Goal: Task Accomplishment & Management: Complete application form

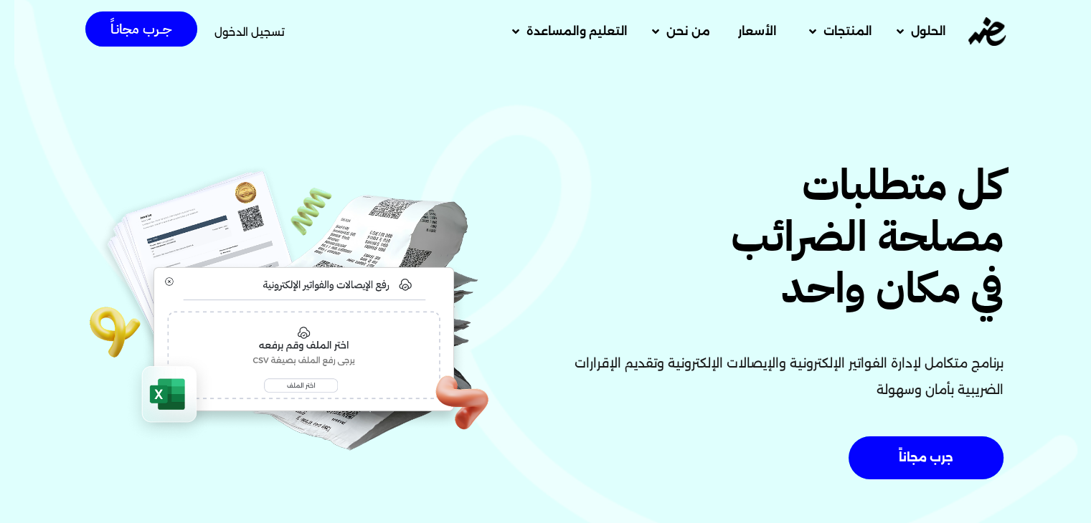
click at [258, 27] on span "تسجيل الدخول" at bounding box center [249, 32] width 70 height 11
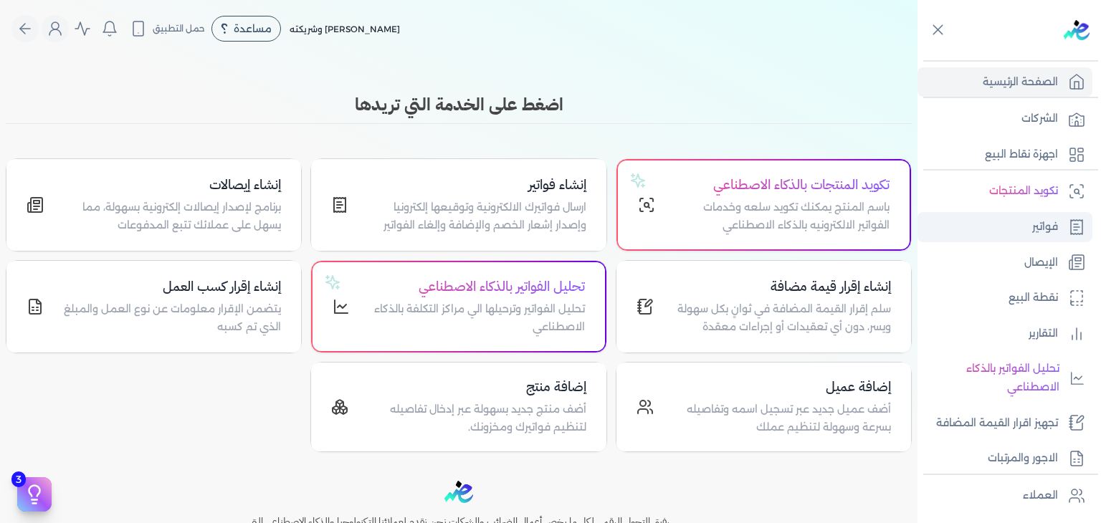
click at [1060, 227] on link "فواتير" at bounding box center [1005, 227] width 175 height 30
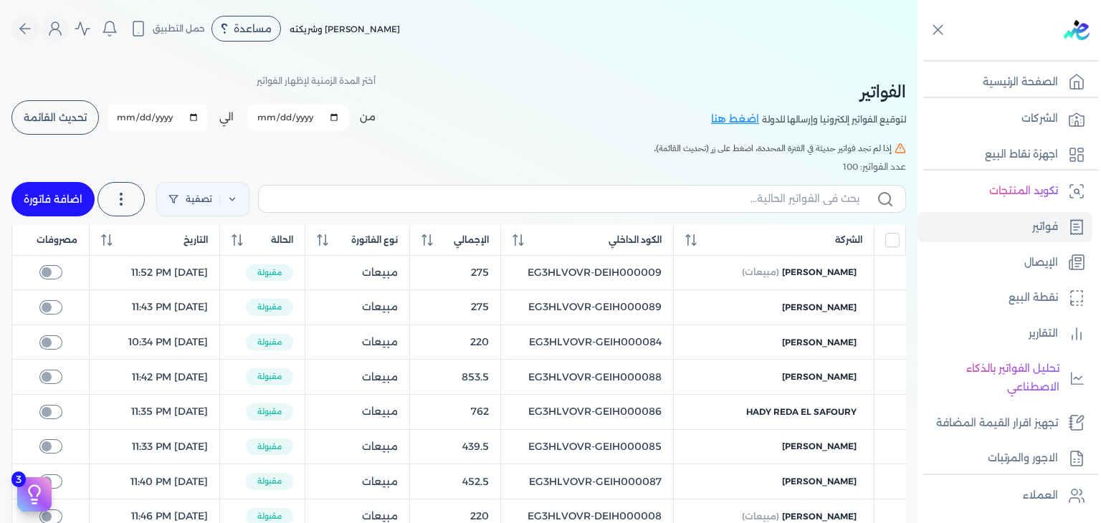
checkbox input "true"
drag, startPoint x: 665, startPoint y: 309, endPoint x: 536, endPoint y: 318, distance: 130.1
copy td "EG3HLVOVR-GEIH000089"
click at [718, 194] on input "text" at bounding box center [564, 198] width 589 height 15
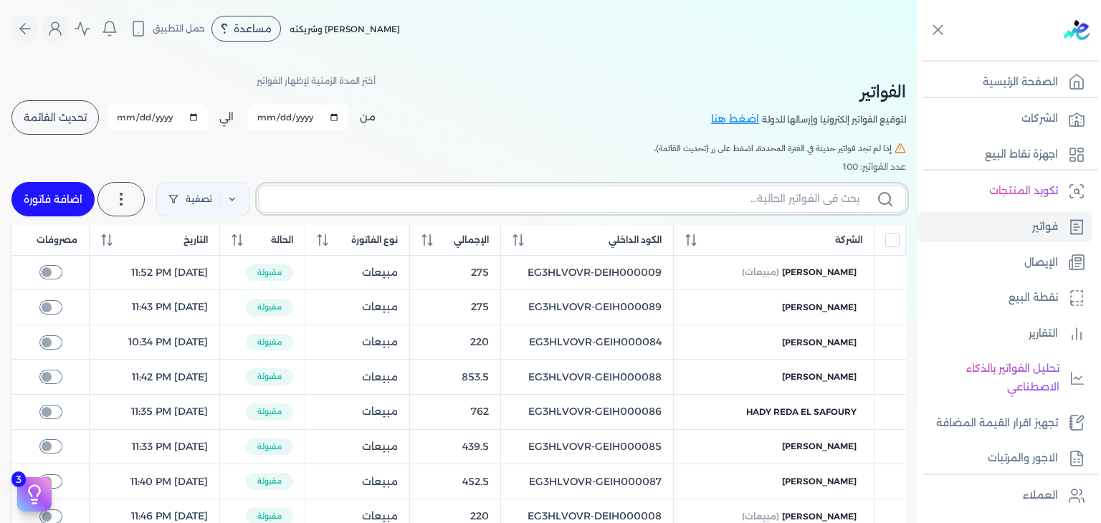
paste input "EG3HLVOVR-GEIH000089"
type input "EG3HLVOVR-GEIH000089"
checkbox input "false"
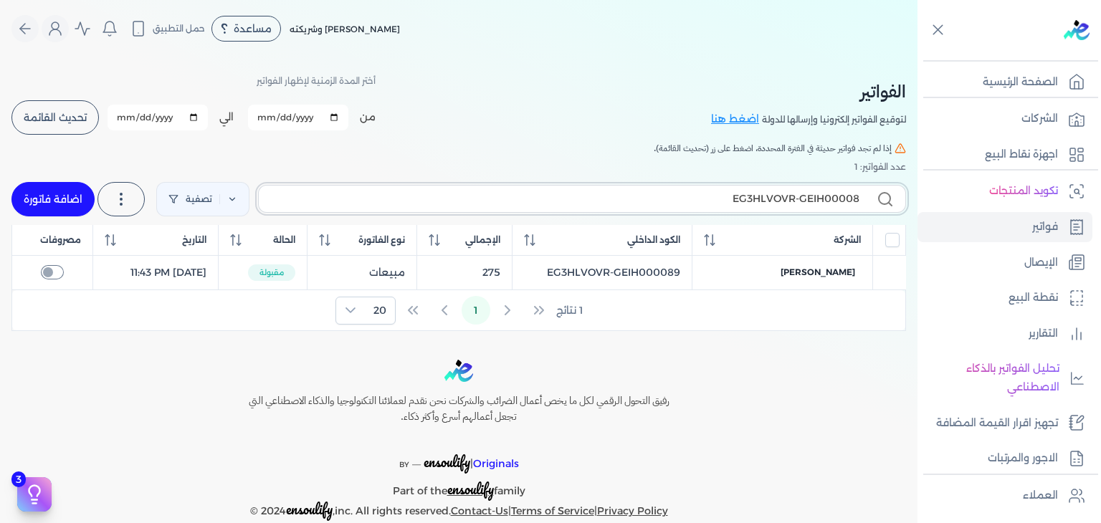
type input "EG3HLVOVR-GEIH0000"
checkbox input "false"
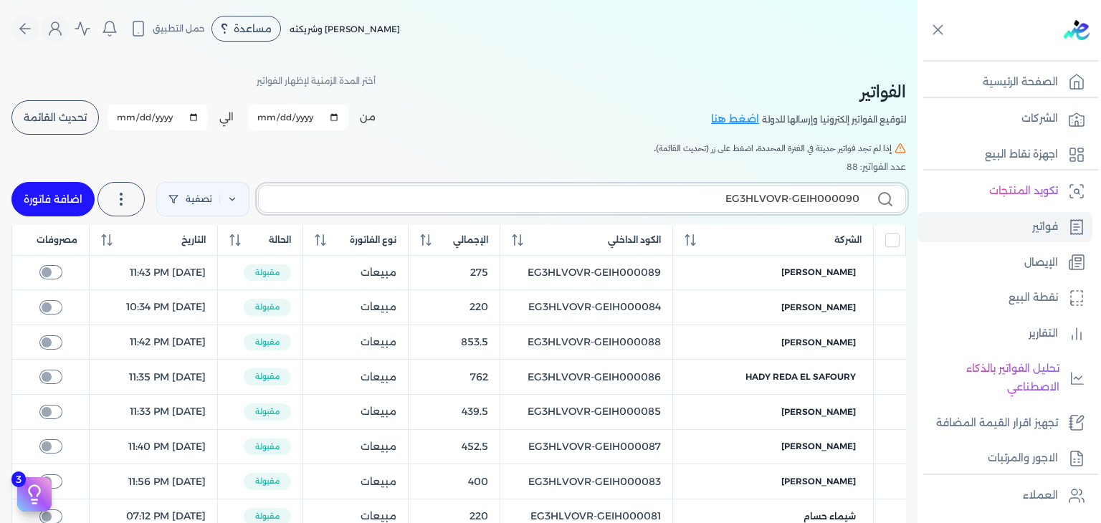
type input "EG3HLVOVR-GEIH000090"
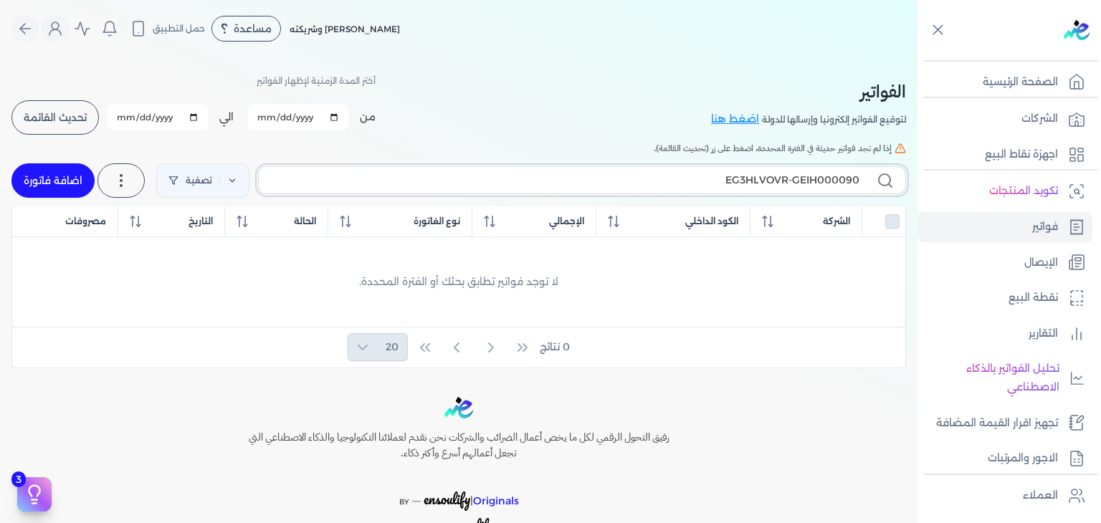
checkbox input "false"
type input "EG3HLVOVR-GEIH000089"
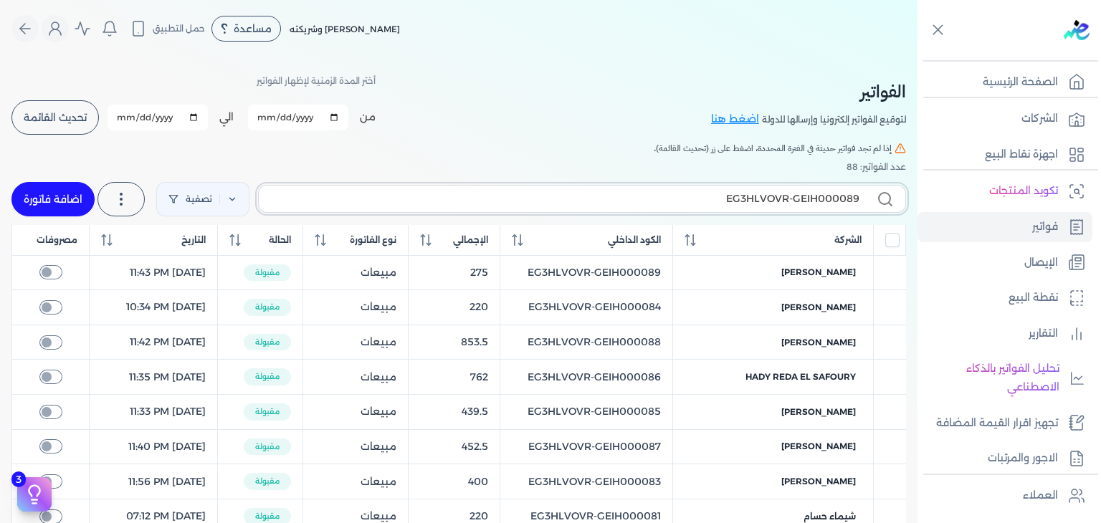
checkbox input "false"
type input "EG3HLVOVR-GEIH000089"
checkbox input "false"
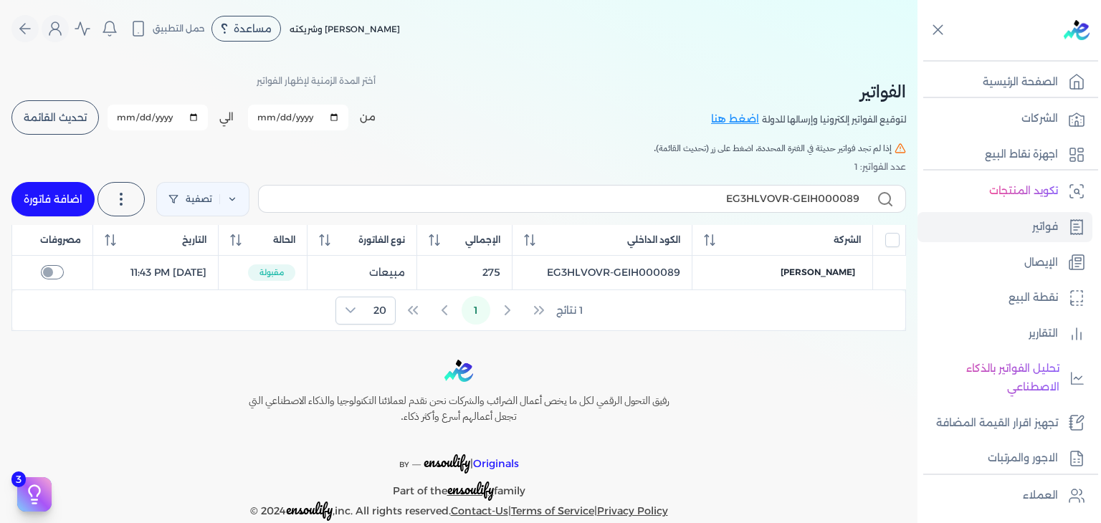
click at [80, 198] on link "اضافة فاتورة" at bounding box center [52, 199] width 83 height 34
select select "EGP"
select select "B"
select select "EGS"
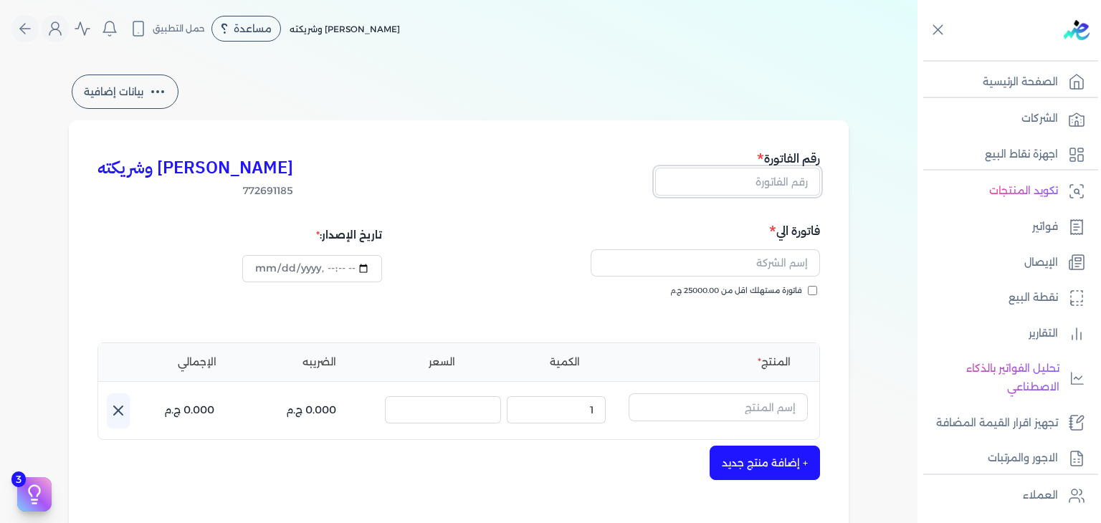
click at [794, 190] on input "text" at bounding box center [737, 181] width 165 height 27
paste input "EG3HLVOVR-GEIH000090"
type input "EG3HLVOVR-GEIH000090"
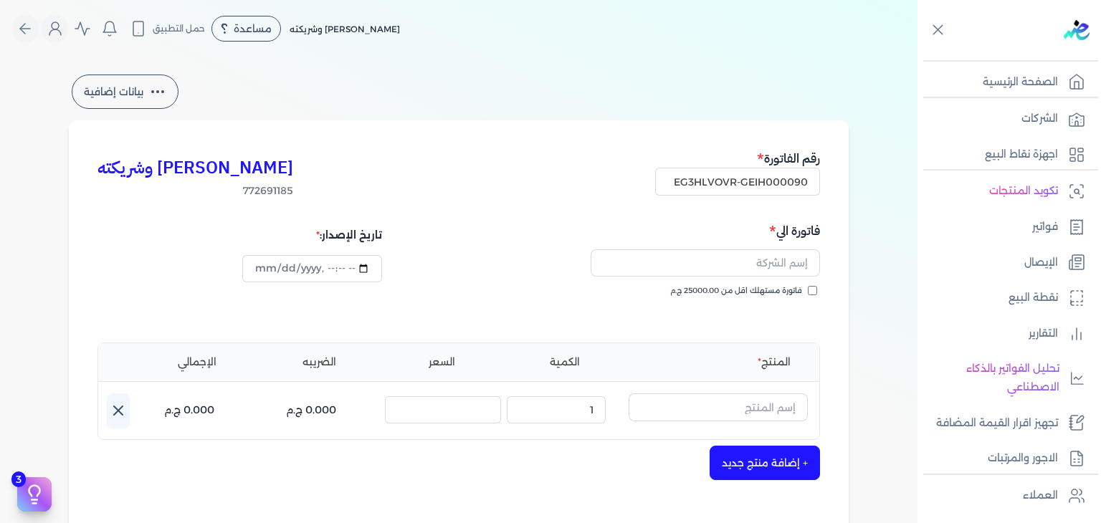
click at [817, 293] on input "فاتورة مستهلك اقل من 25000.00 ج.م" at bounding box center [812, 290] width 9 height 9
checkbox input "true"
click at [265, 263] on input "datetime-local" at bounding box center [311, 268] width 139 height 27
type input "[DATE]T02:31:24"
click at [359, 299] on div "تاريخ الإصدار:" at bounding box center [276, 273] width 357 height 103
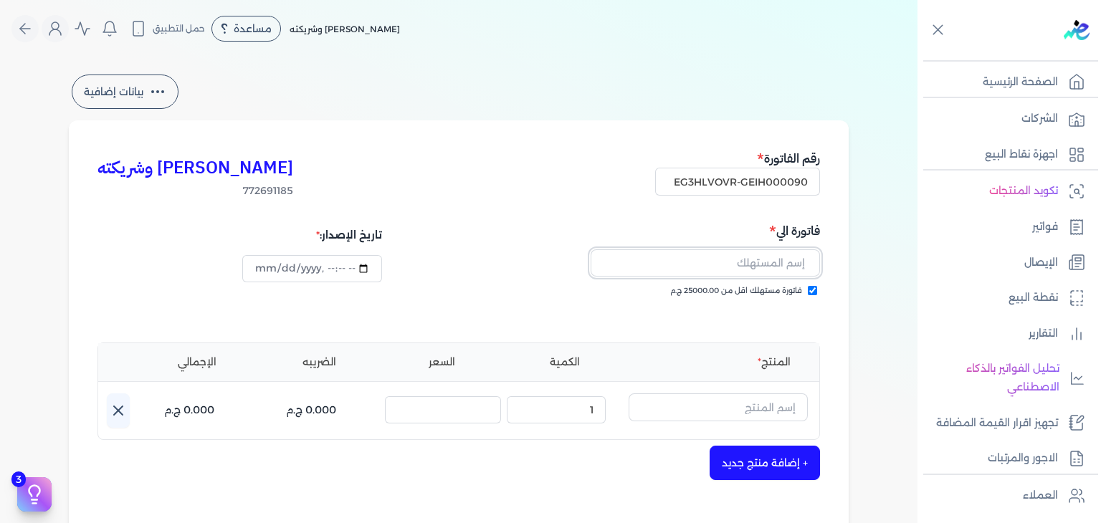
click at [794, 258] on input "text" at bounding box center [705, 263] width 229 height 27
paste input "[PERSON_NAME]"
type input "[PERSON_NAME]"
click at [762, 405] on input "text" at bounding box center [718, 407] width 179 height 27
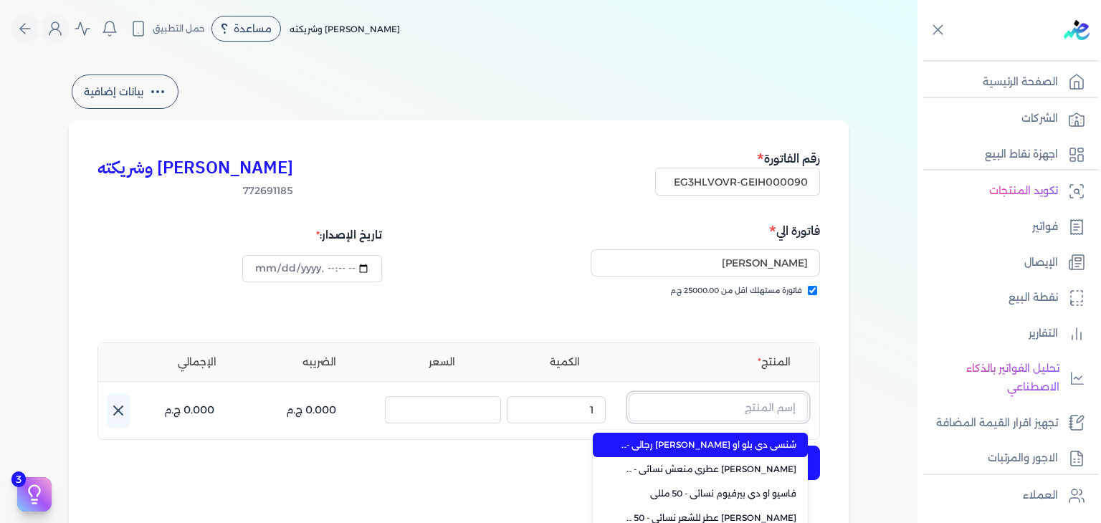
paste input "طقم هدايا شيفون مكون من"
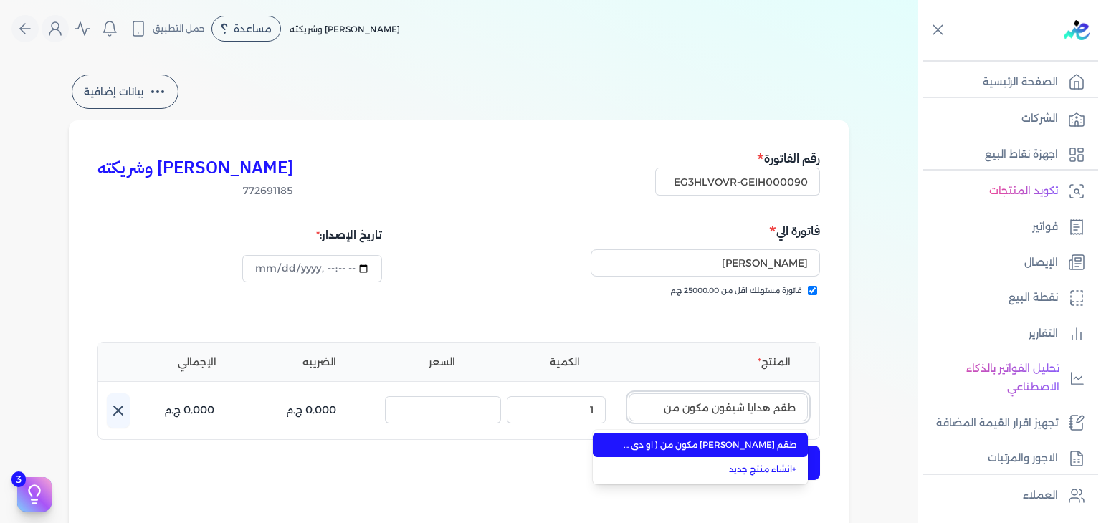
type input "طقم هدايا شيفون مكون من"
click at [764, 451] on li "طقم [PERSON_NAME] مكون من ( او دي بيرفيوم 100مللي - سبراي بيرفيوم 200مللي) نسائي" at bounding box center [700, 445] width 215 height 24
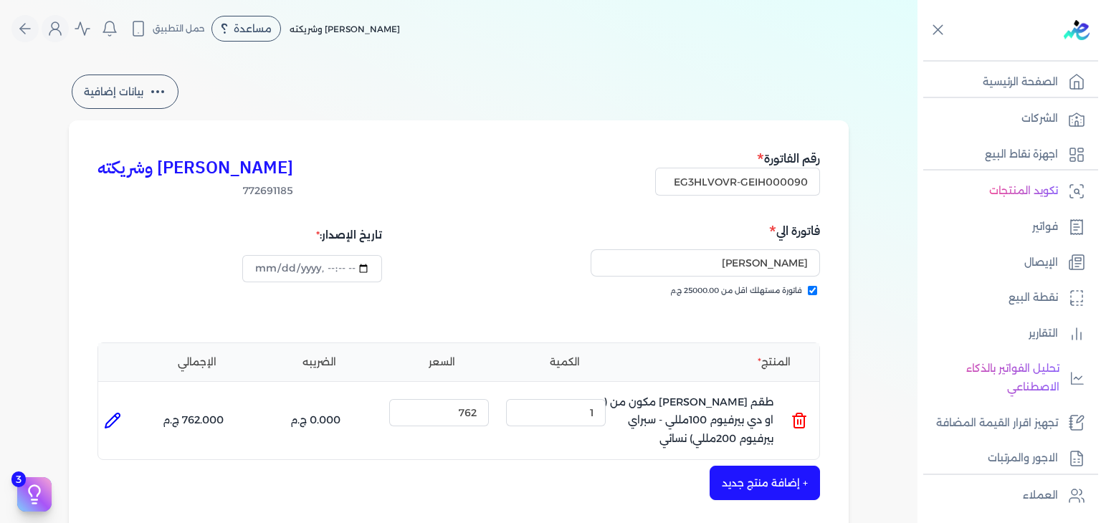
click at [774, 474] on button "+ إضافة منتج جديد" at bounding box center [765, 483] width 110 height 34
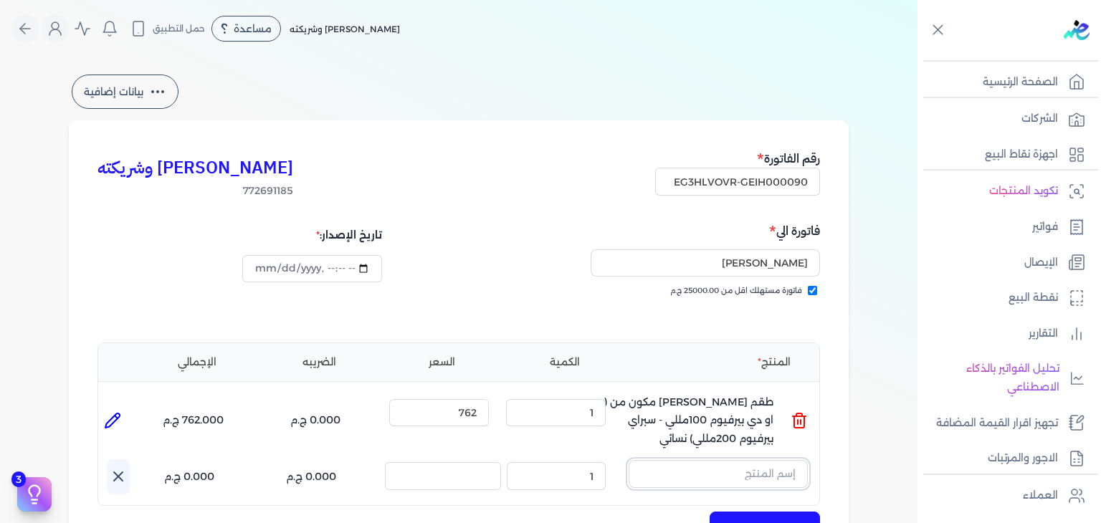
click at [766, 480] on input "text" at bounding box center [718, 473] width 179 height 27
paste input "طقم هدايا فاسيو مكو"
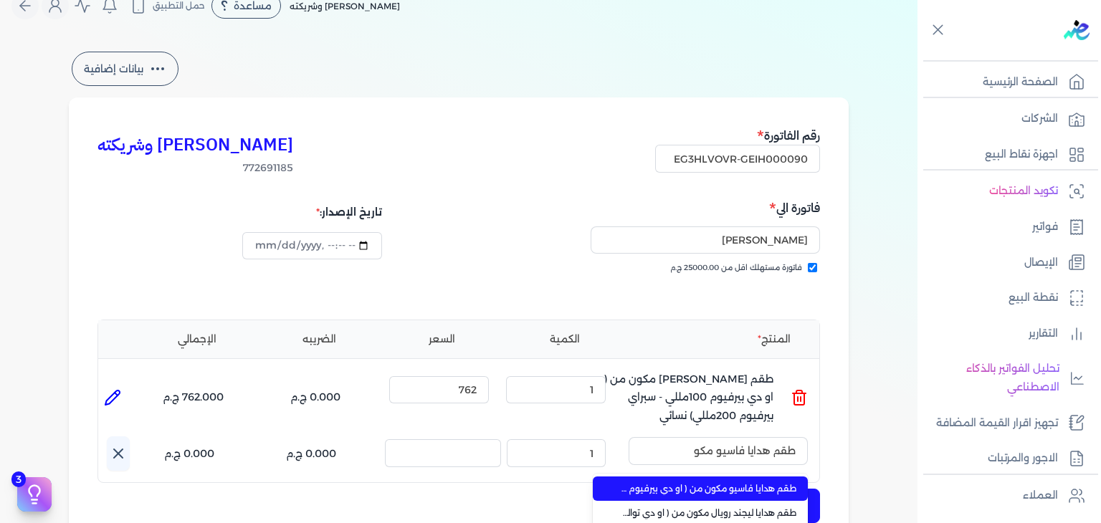
click at [770, 480] on li "طقم هدايا فاسيو مكون من ( او دي بيرفيوم 100مللي - سبراي بيرفيوم 200مللي) نسائي" at bounding box center [700, 489] width 215 height 24
type input "طقم هدايا فاسيو مكون من ( او دي بيرفيوم 100مللي - سبراي بيرفيوم 200مللي) نسائي"
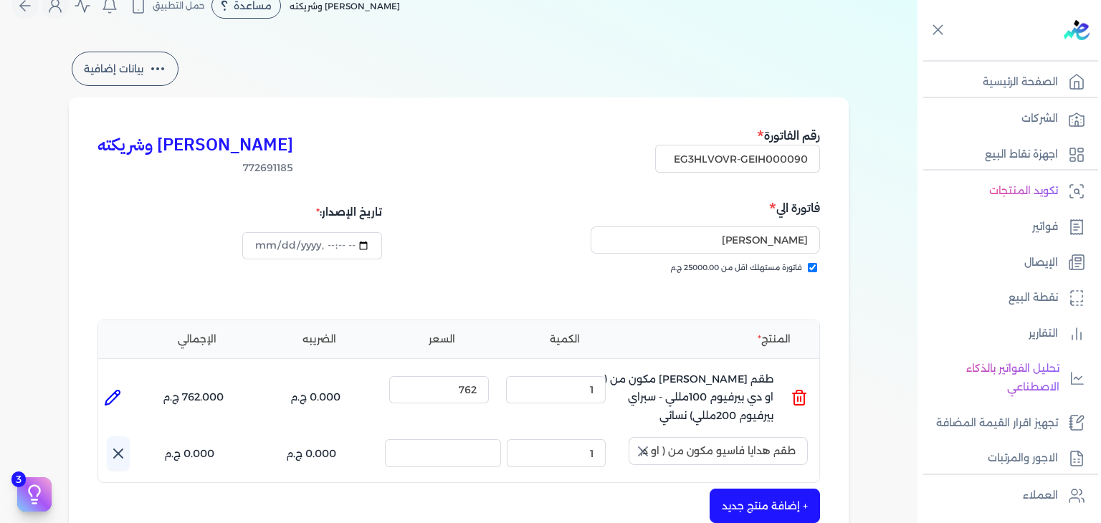
click at [836, 440] on div "[PERSON_NAME] وشريكته 772691185 رقم الفاتورة EG3HLVOVR-GEIH000090 فاتورة الي kh…" at bounding box center [459, 456] width 780 height 716
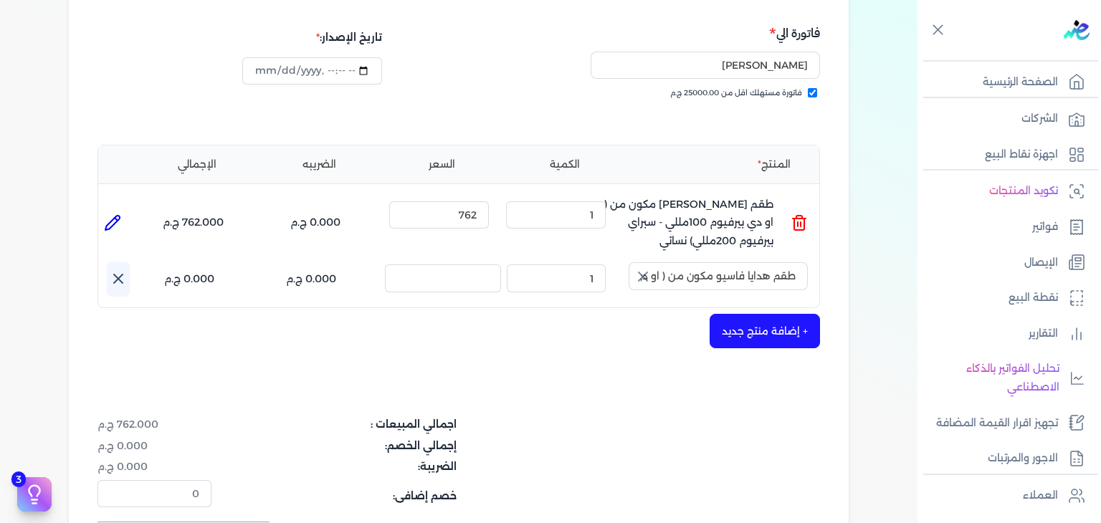
scroll to position [238, 0]
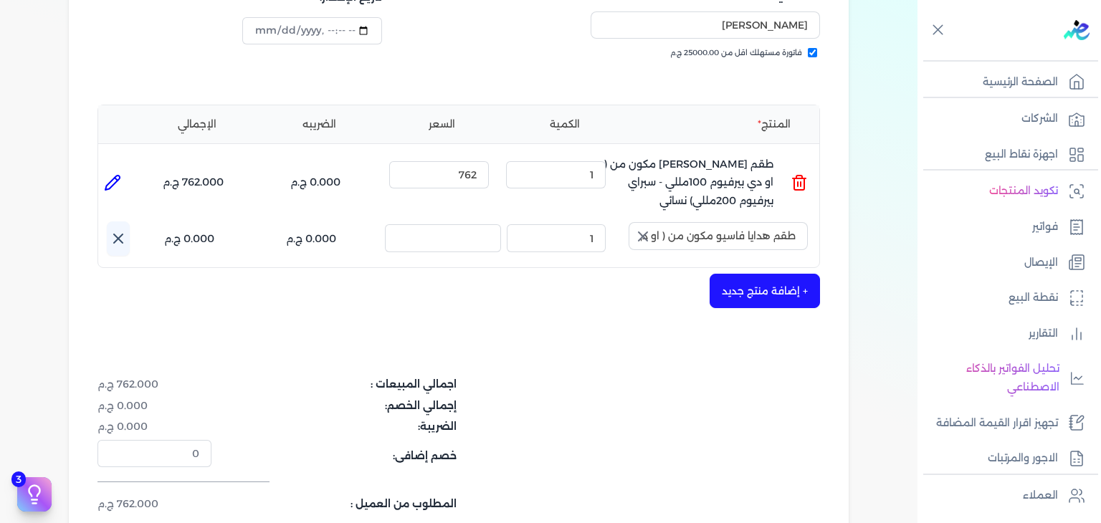
click at [647, 234] on icon "button" at bounding box center [643, 236] width 9 height 9
click at [761, 233] on input "text" at bounding box center [718, 235] width 179 height 27
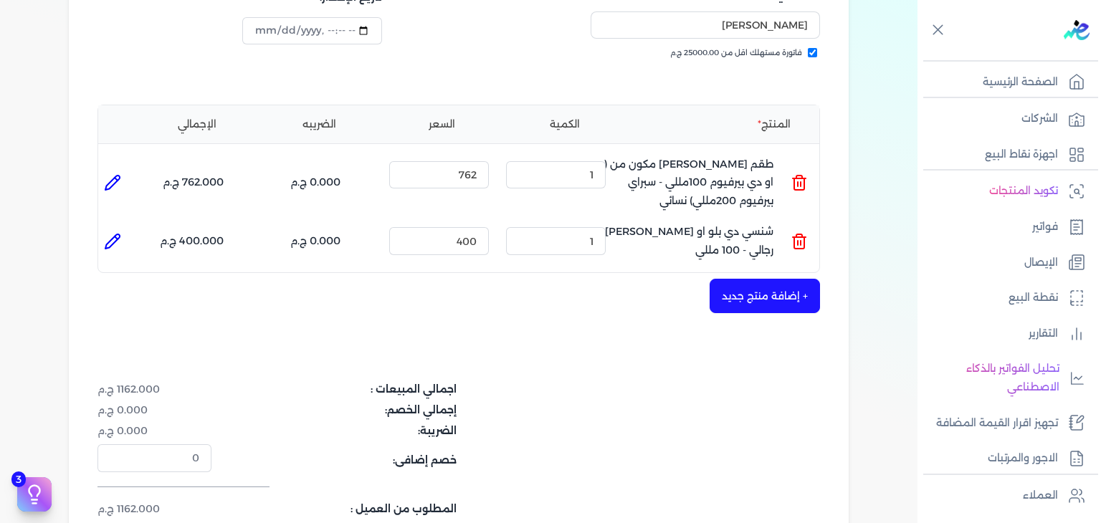
click at [797, 237] on icon at bounding box center [799, 242] width 10 height 11
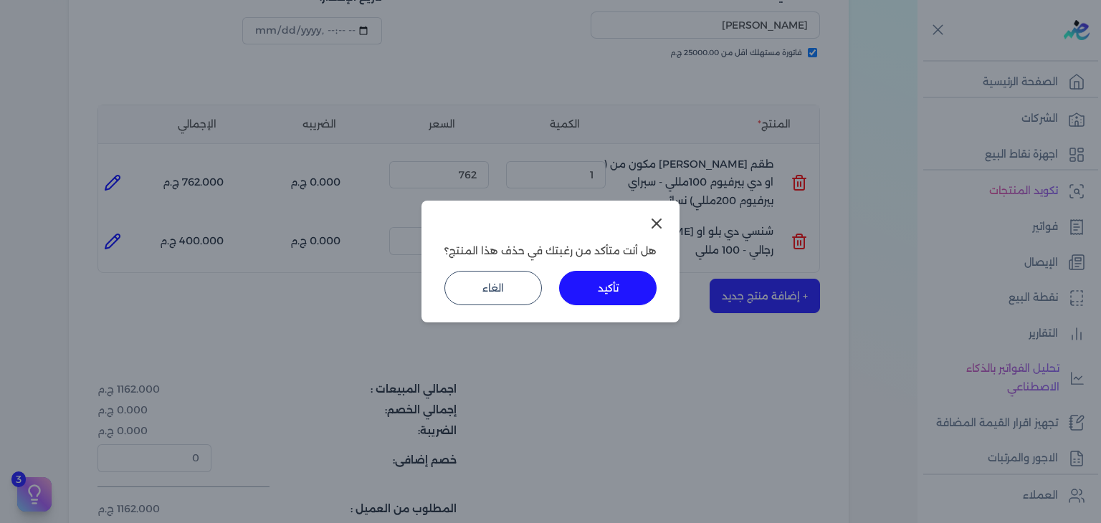
click at [625, 275] on button "تأكيد" at bounding box center [608, 288] width 98 height 34
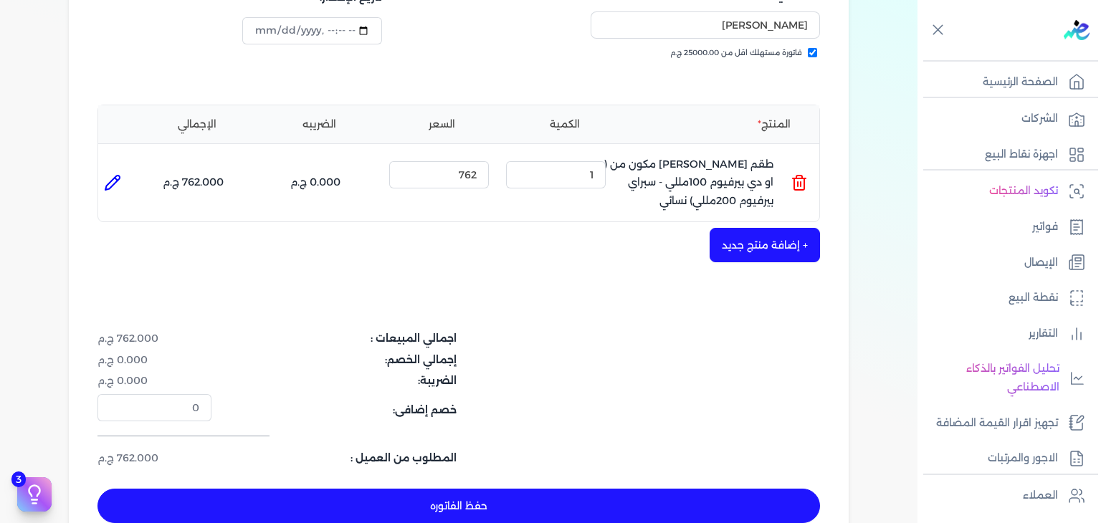
click at [801, 245] on button "+ إضافة منتج جديد" at bounding box center [765, 245] width 110 height 34
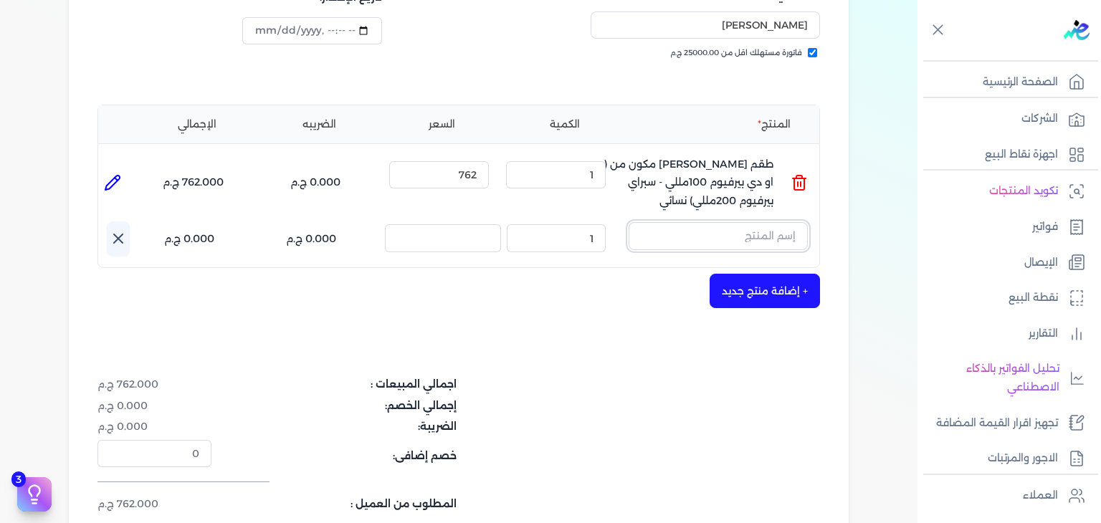
click at [759, 246] on input "text" at bounding box center [718, 235] width 179 height 27
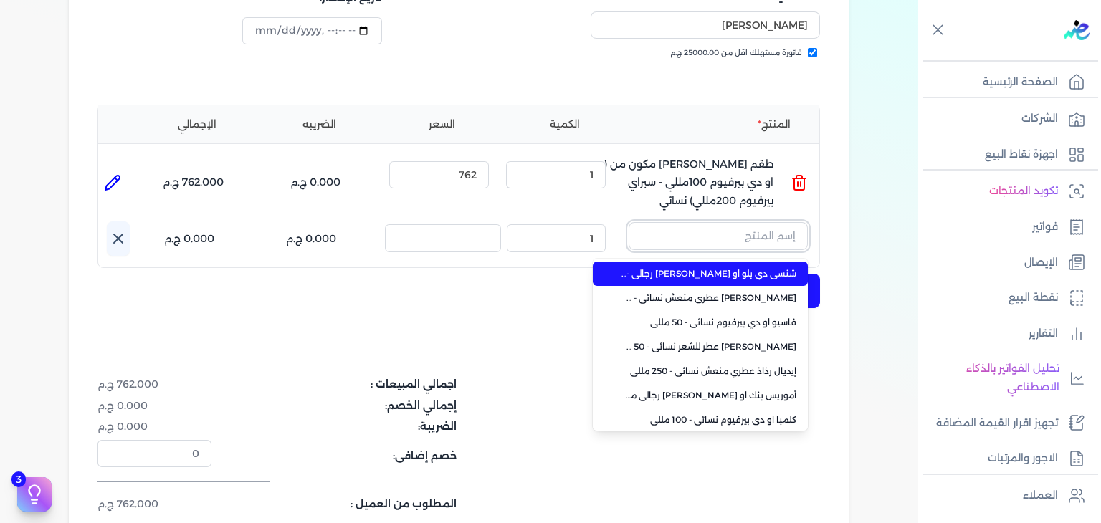
paste input "طقم هدايا فاسيو مكون من ( او دي بيرفيوم 100مللي - سبراي بيرفيوم 200مللي) نسائي"
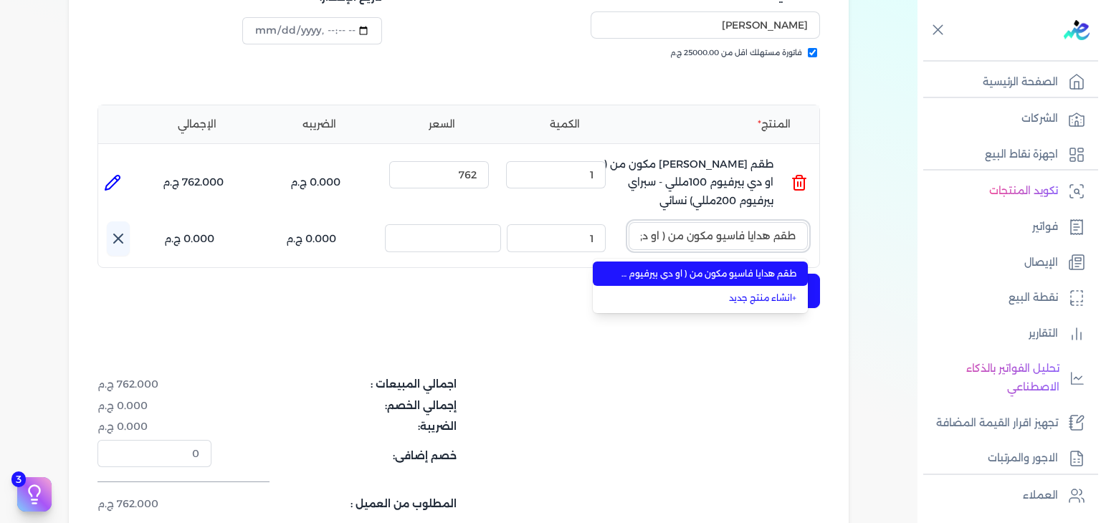
scroll to position [0, -237]
type input "طقم هدايا فاسيو مكون من ( او دي بيرفيوم 100مللي - سبراي بيرفيوم 200مللي) نسائي"
click at [741, 268] on span "طقم هدايا فاسيو مكون من ( او دي بيرفيوم 100مللي - سبراي بيرفيوم 200مللي) نسائي" at bounding box center [709, 273] width 175 height 13
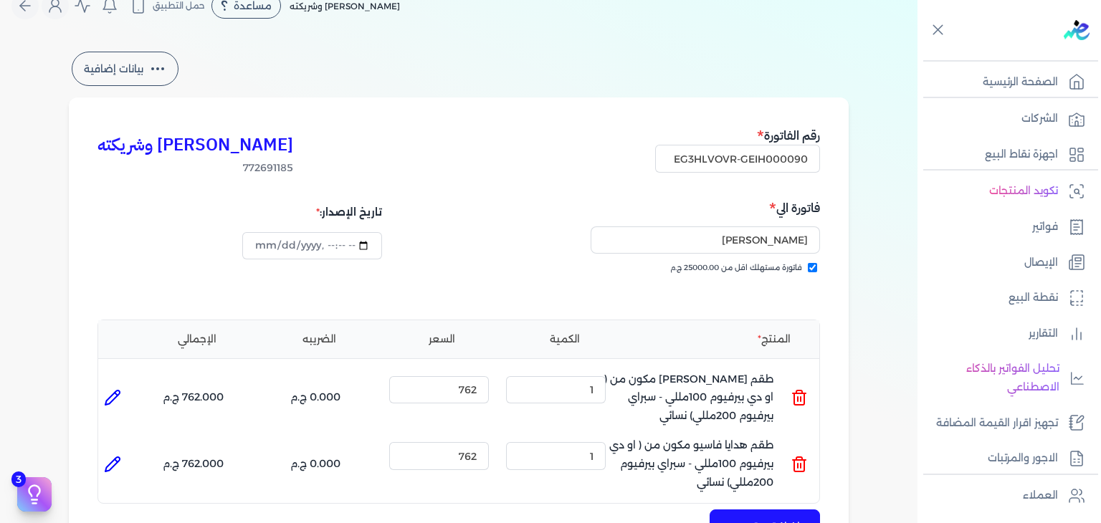
scroll to position [381, 0]
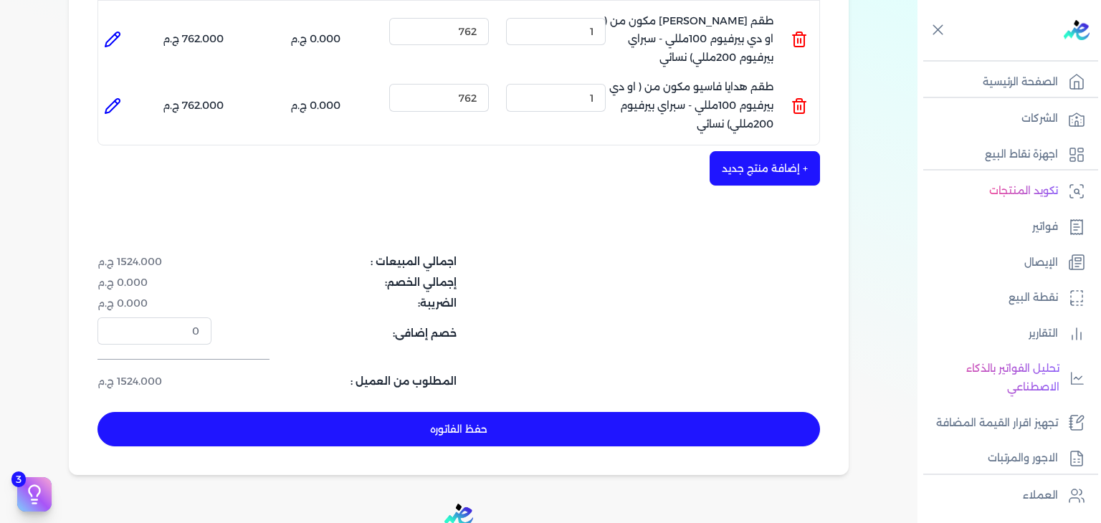
click at [490, 418] on button "حفظ الفاتوره" at bounding box center [459, 429] width 723 height 34
type input "[DATE]"
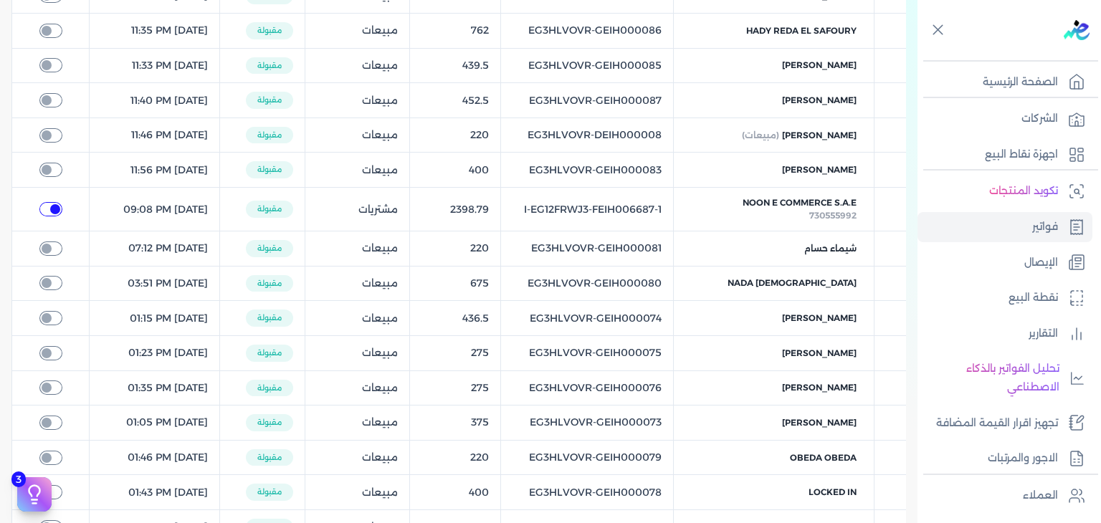
checkbox input "true"
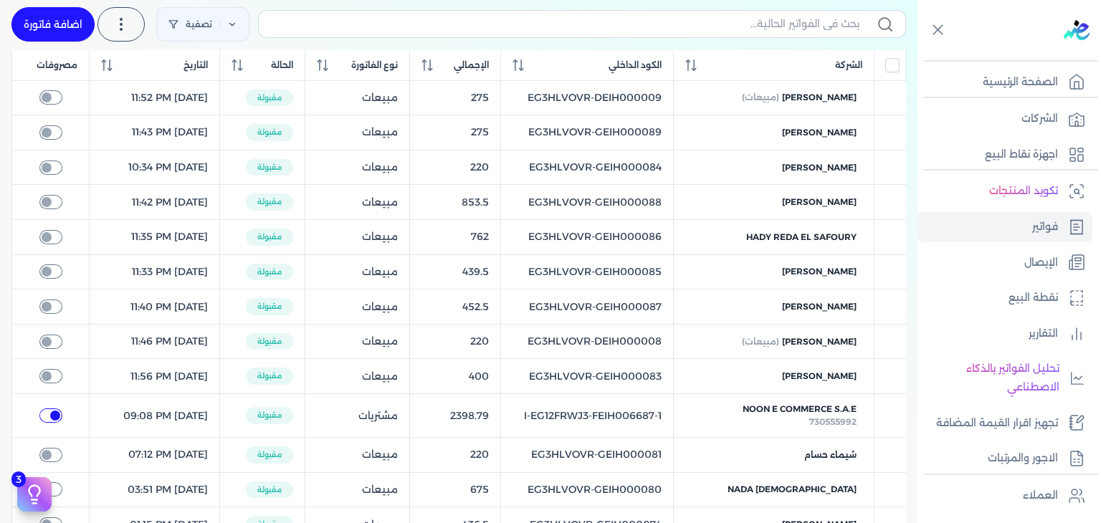
scroll to position [9, 0]
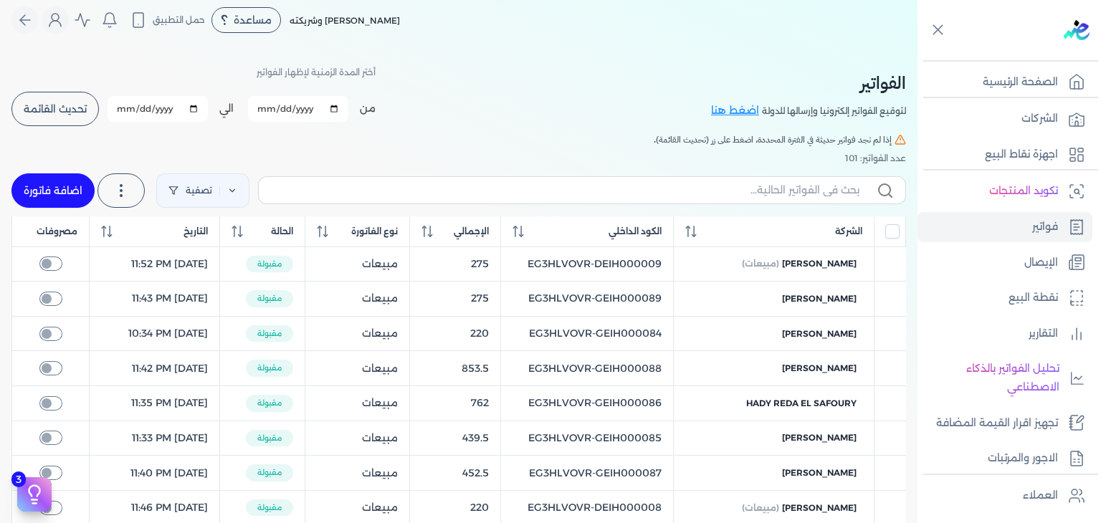
click at [77, 104] on span "تحديث القائمة" at bounding box center [55, 109] width 63 height 10
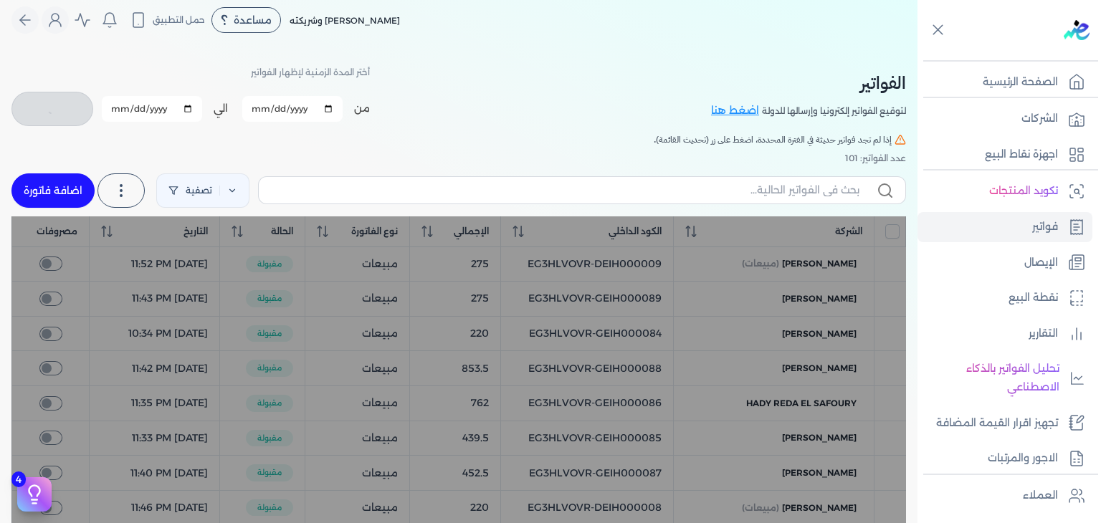
checkbox input "false"
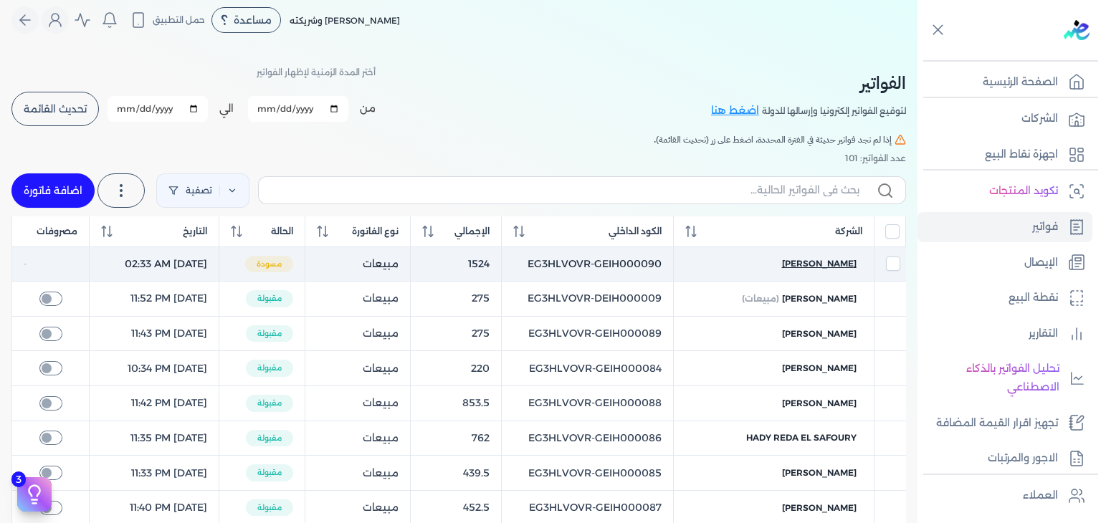
click at [838, 257] on span "[PERSON_NAME]" at bounding box center [819, 263] width 75 height 13
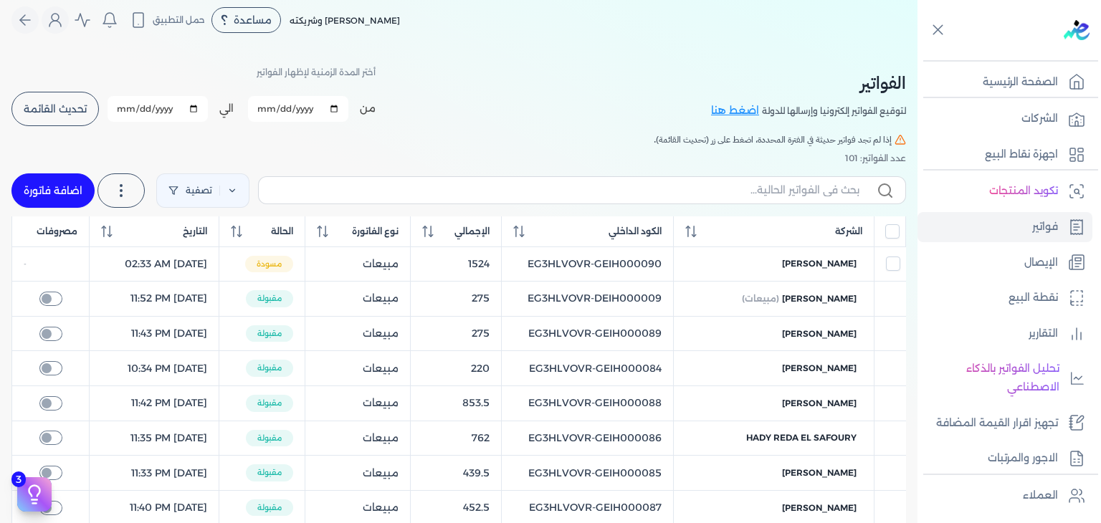
select select "EGP"
select select "B"
select select "EGS"
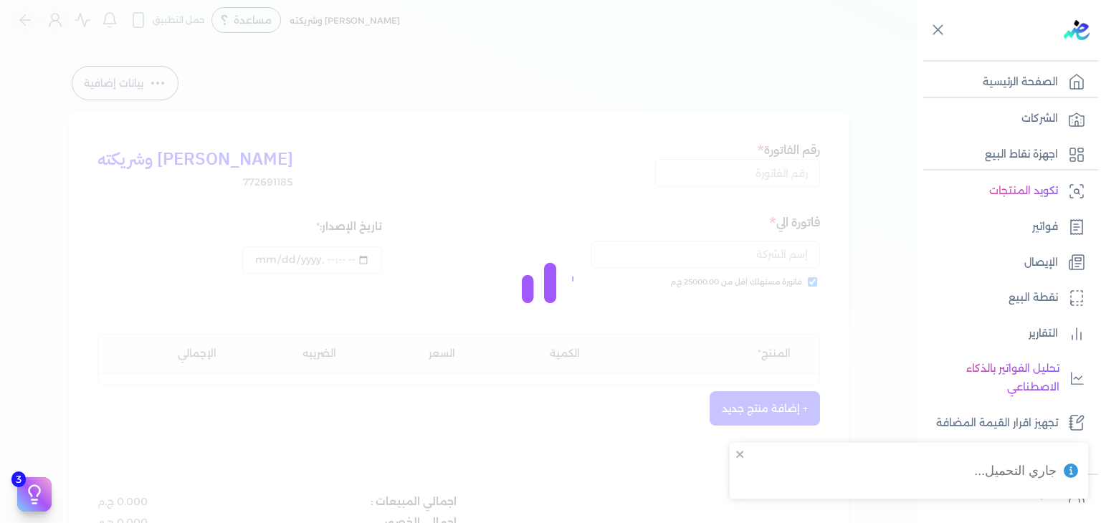
type input "EG3HLVOVR-GEIH000090"
checkbox input "true"
type input "[DATE]T02:33:20"
type input "[DATE]"
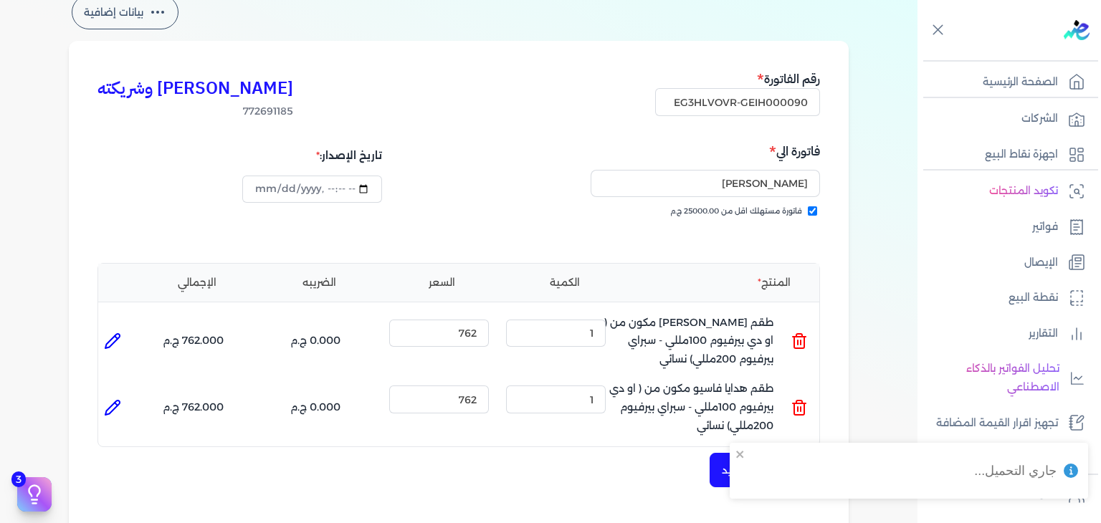
scroll to position [9, 0]
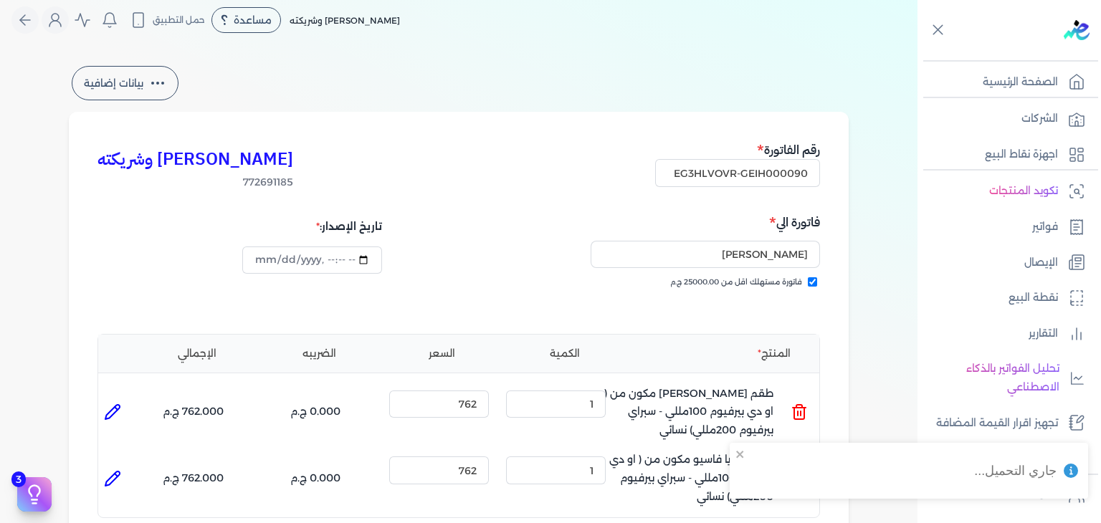
click at [1011, 230] on link "فواتير" at bounding box center [1005, 227] width 175 height 30
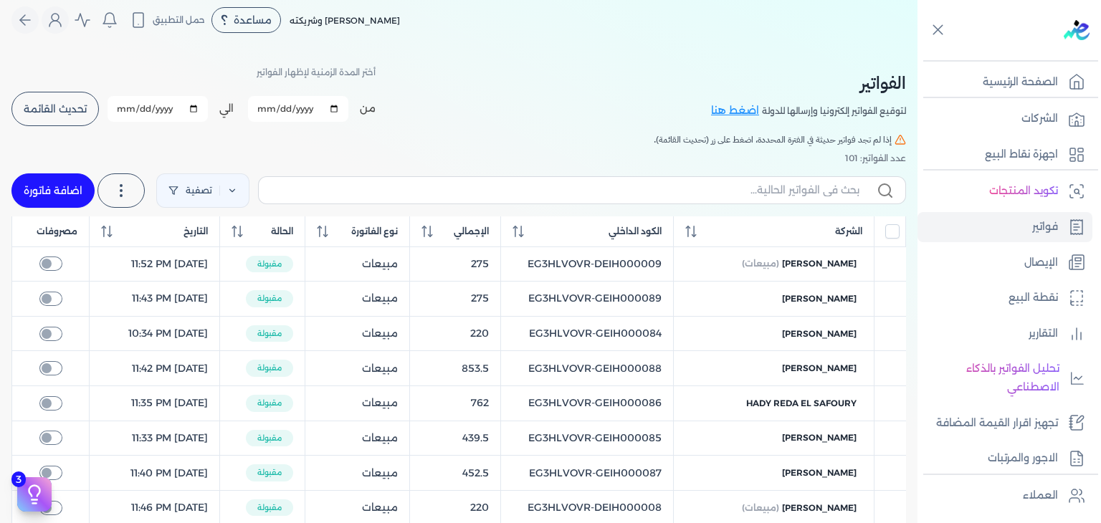
checkbox input "true"
drag, startPoint x: 49, startPoint y: 201, endPoint x: 584, endPoint y: 215, distance: 535.1
click at [52, 201] on link "اضافة فاتورة" at bounding box center [52, 191] width 83 height 34
select select "EGP"
select select "B"
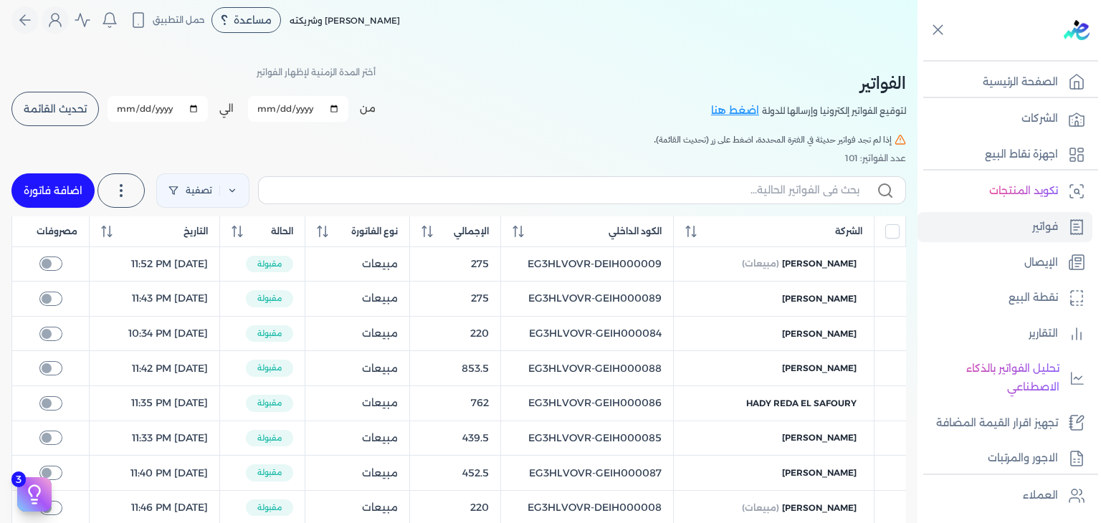
select select "EGS"
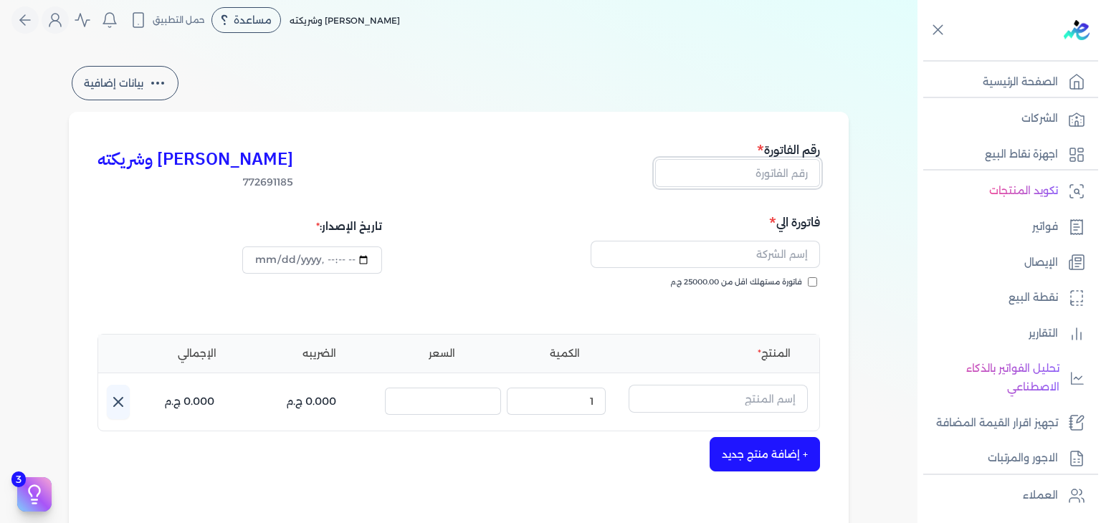
click at [759, 168] on input "text" at bounding box center [737, 172] width 165 height 27
paste input "EG3HLVOVR-GEIH000091"
type input "EG3HLVOVR-GEIH000091"
click at [815, 280] on input "فاتورة مستهلك اقل من 25000.00 ج.م" at bounding box center [812, 281] width 9 height 9
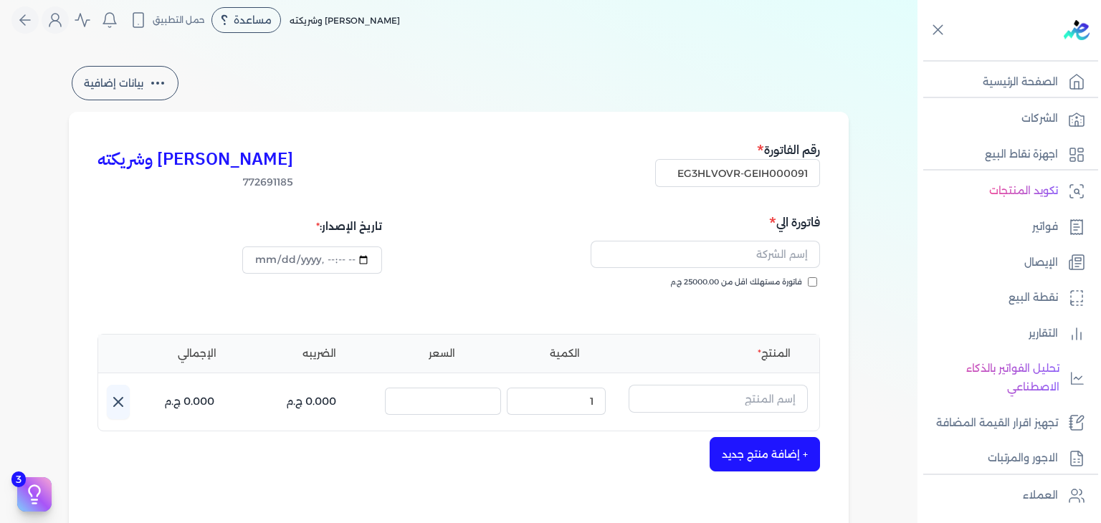
checkbox input "true"
click at [768, 267] on div at bounding box center [641, 254] width 357 height 44
click at [776, 253] on input "text" at bounding box center [705, 254] width 229 height 27
paste input "[PERSON_NAME]"
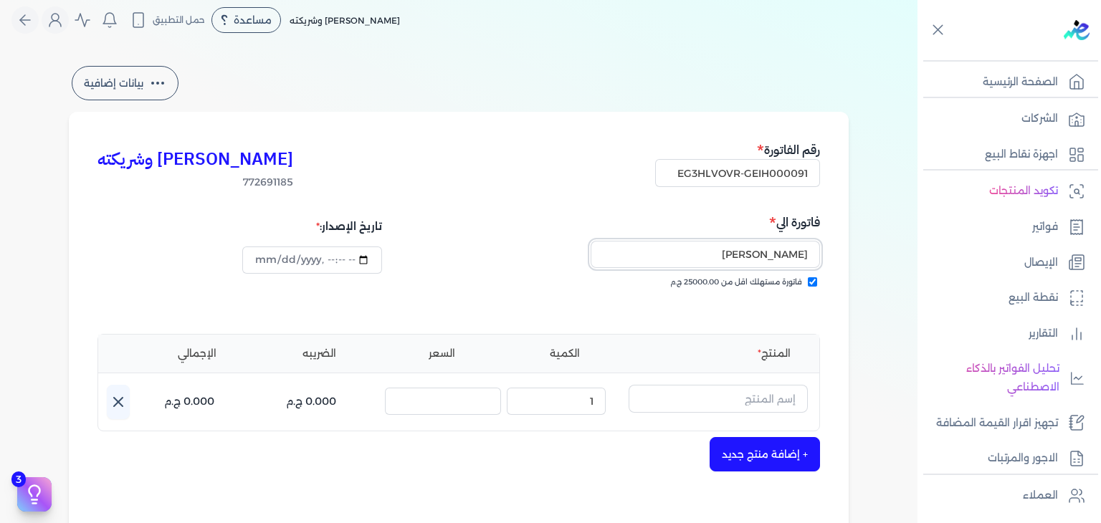
type input "[PERSON_NAME]"
click at [257, 258] on input "datetime-local" at bounding box center [311, 260] width 139 height 27
type input "[DATE]T02:34:56"
